Goal: Transaction & Acquisition: Purchase product/service

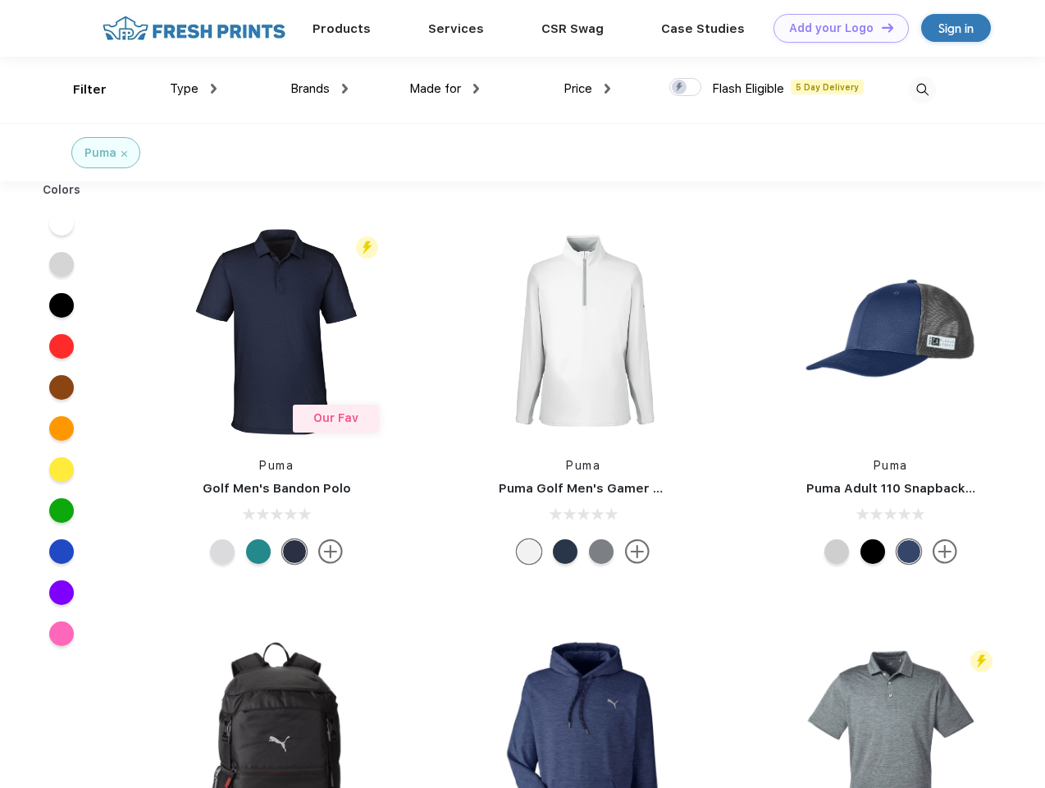
click at [835, 28] on link "Add your Logo Design Tool" at bounding box center [841, 28] width 135 height 29
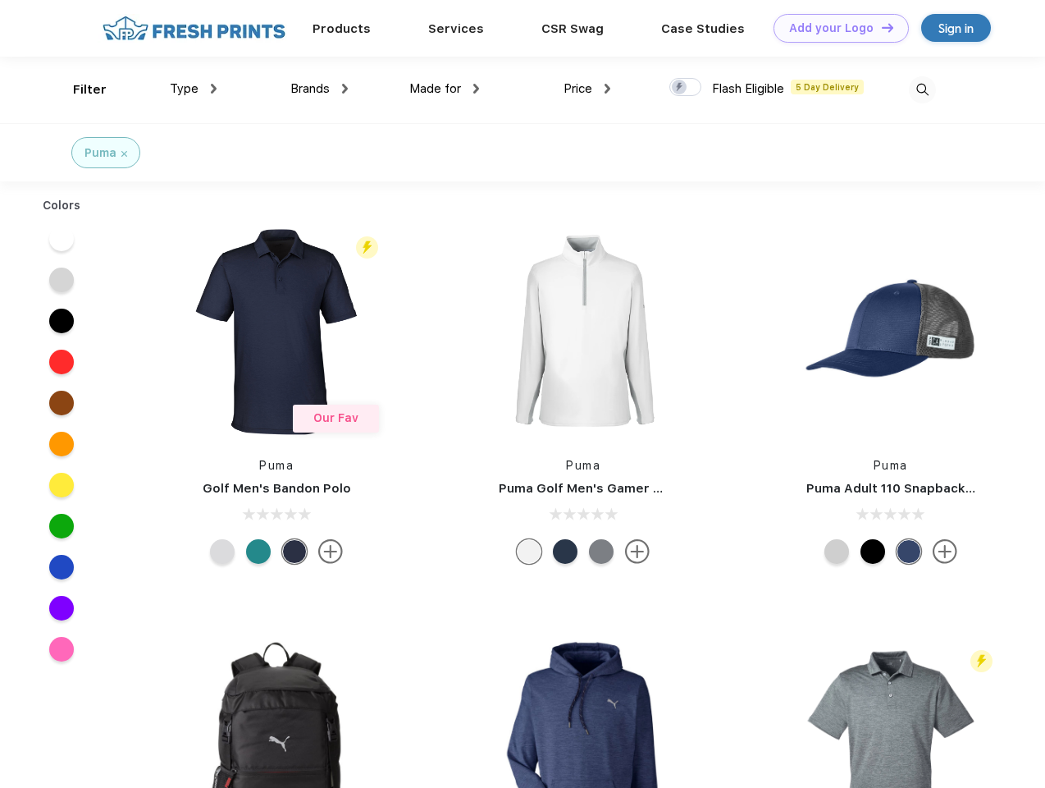
click at [0, 0] on div "Design Tool" at bounding box center [0, 0] width 0 height 0
click at [880, 27] on link "Add your Logo Design Tool" at bounding box center [841, 28] width 135 height 29
click at [79, 89] on div "Filter" at bounding box center [90, 89] width 34 height 19
click at [194, 89] on span "Type" at bounding box center [184, 88] width 29 height 15
click at [319, 89] on span "Brands" at bounding box center [309, 88] width 39 height 15
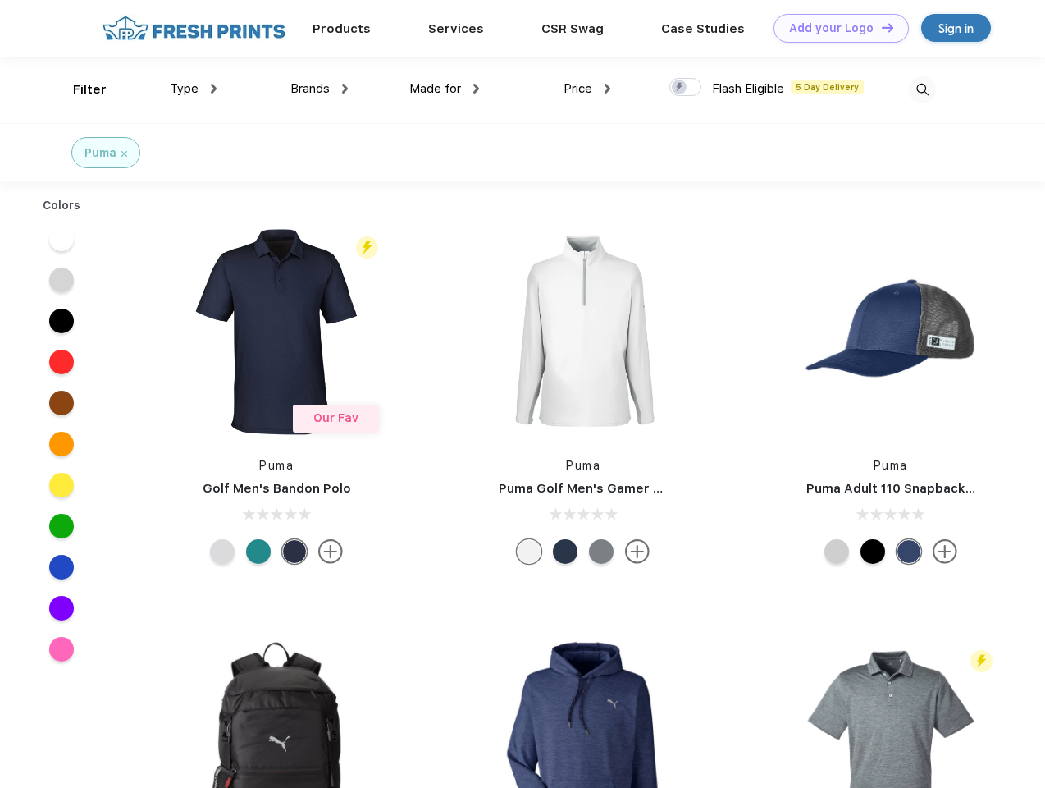
click at [445, 89] on span "Made for" at bounding box center [435, 88] width 52 height 15
click at [587, 89] on span "Price" at bounding box center [578, 88] width 29 height 15
click at [686, 88] on div at bounding box center [686, 87] width 32 height 18
click at [680, 88] on input "checkbox" at bounding box center [675, 82] width 11 height 11
click at [922, 89] on img at bounding box center [922, 89] width 27 height 27
